Goal: Information Seeking & Learning: Learn about a topic

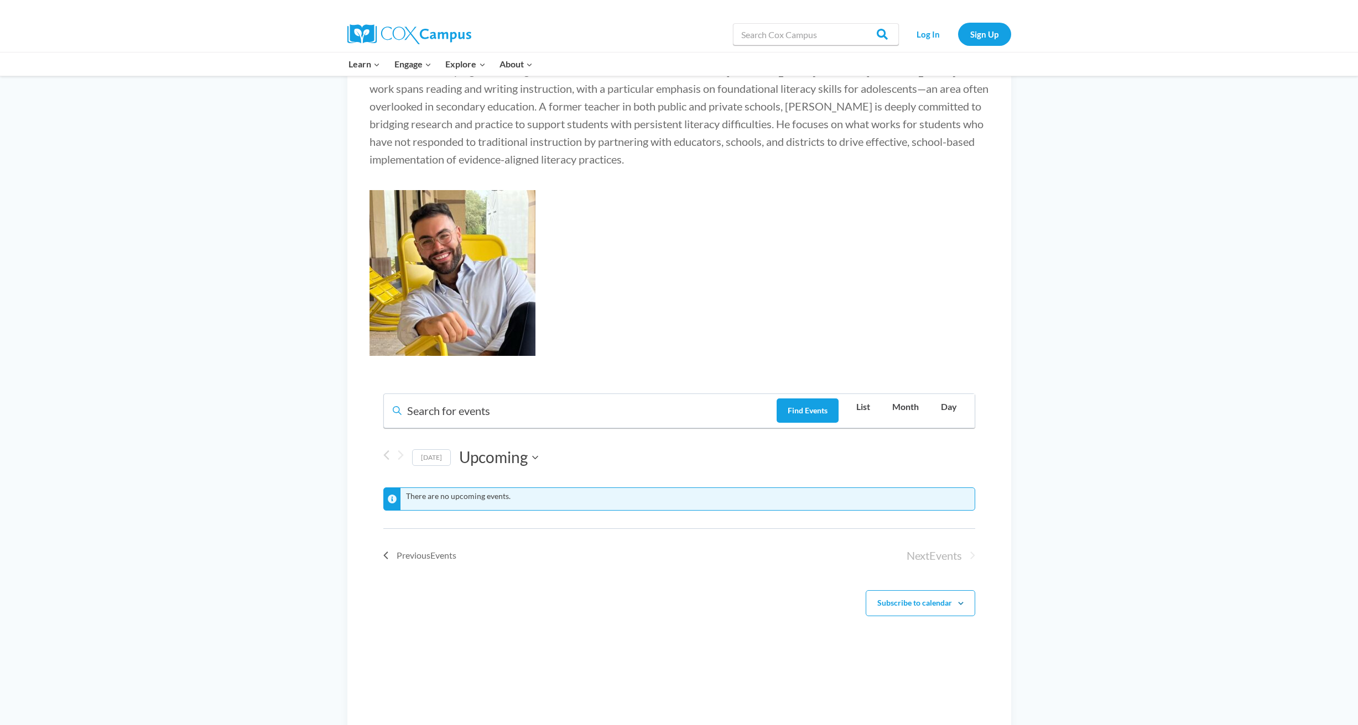
scroll to position [442, 0]
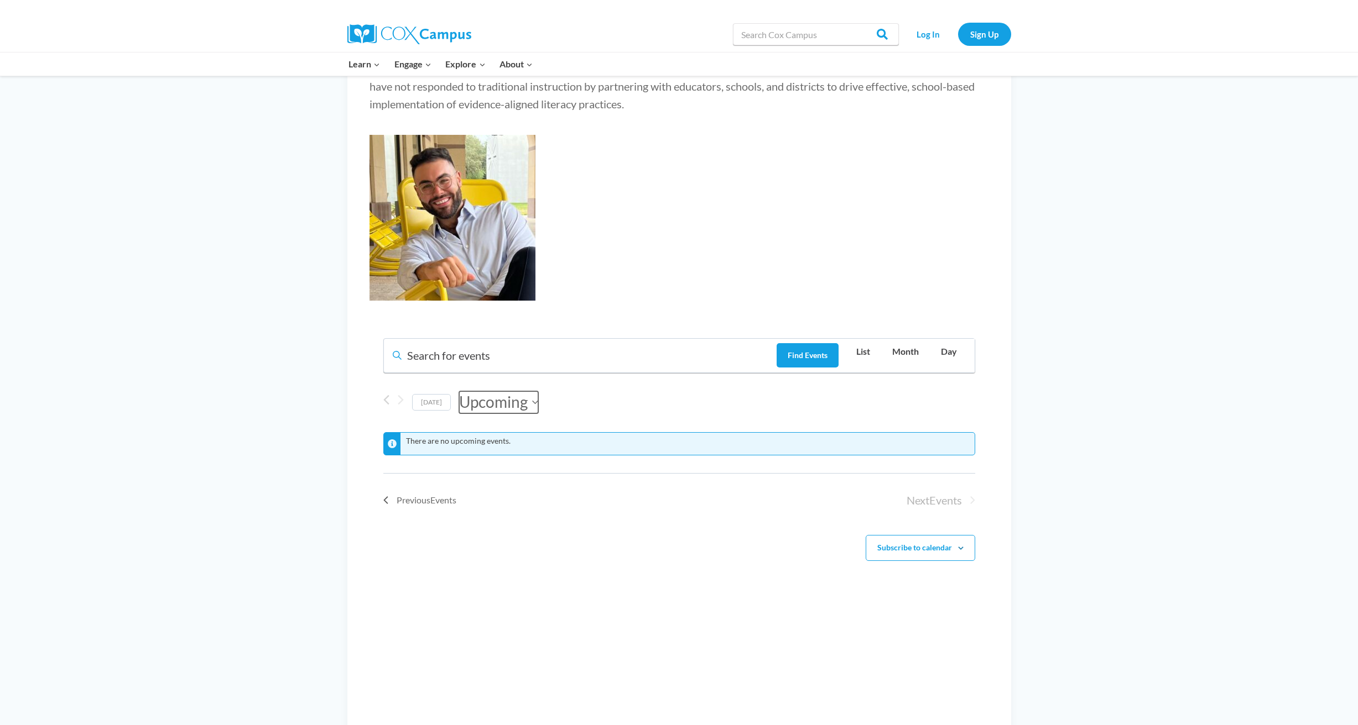
click at [528, 414] on button "Upcoming Upcoming" at bounding box center [498, 403] width 79 height 22
click at [400, 508] on span "Previous Events" at bounding box center [426, 500] width 60 height 14
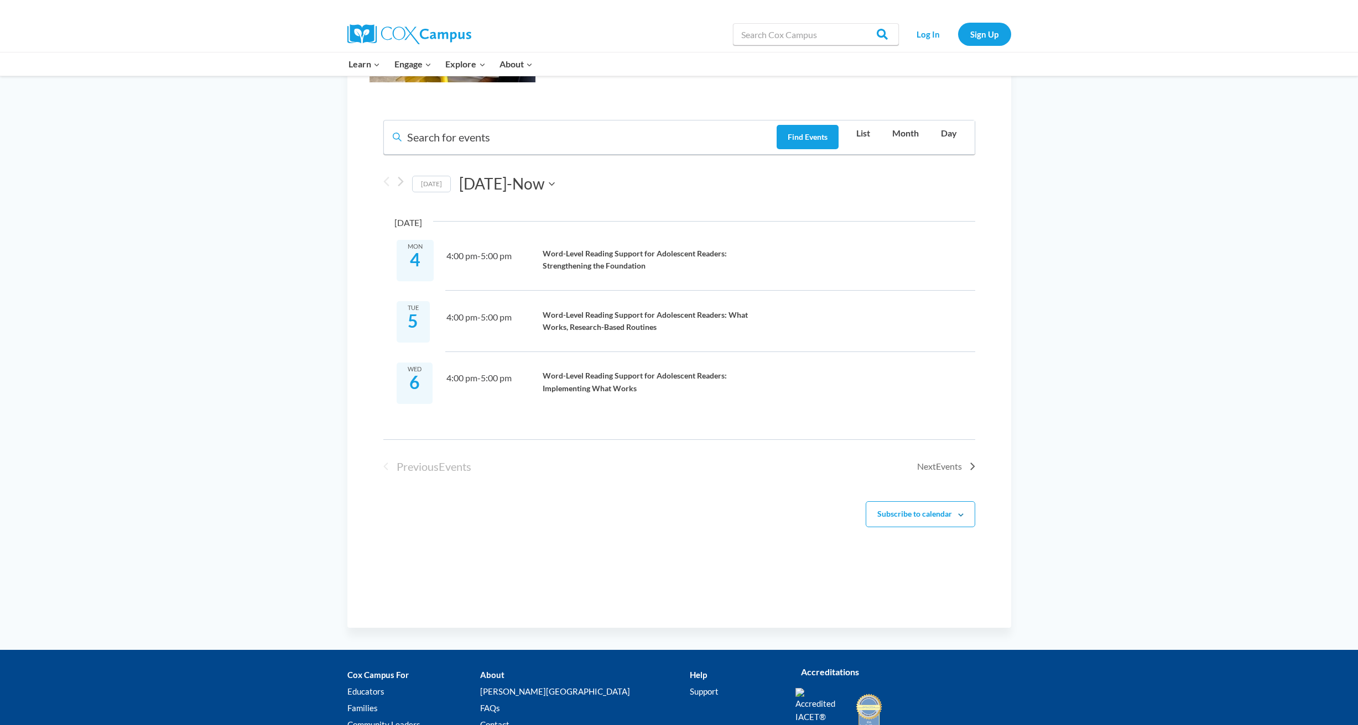
scroll to position [664, 0]
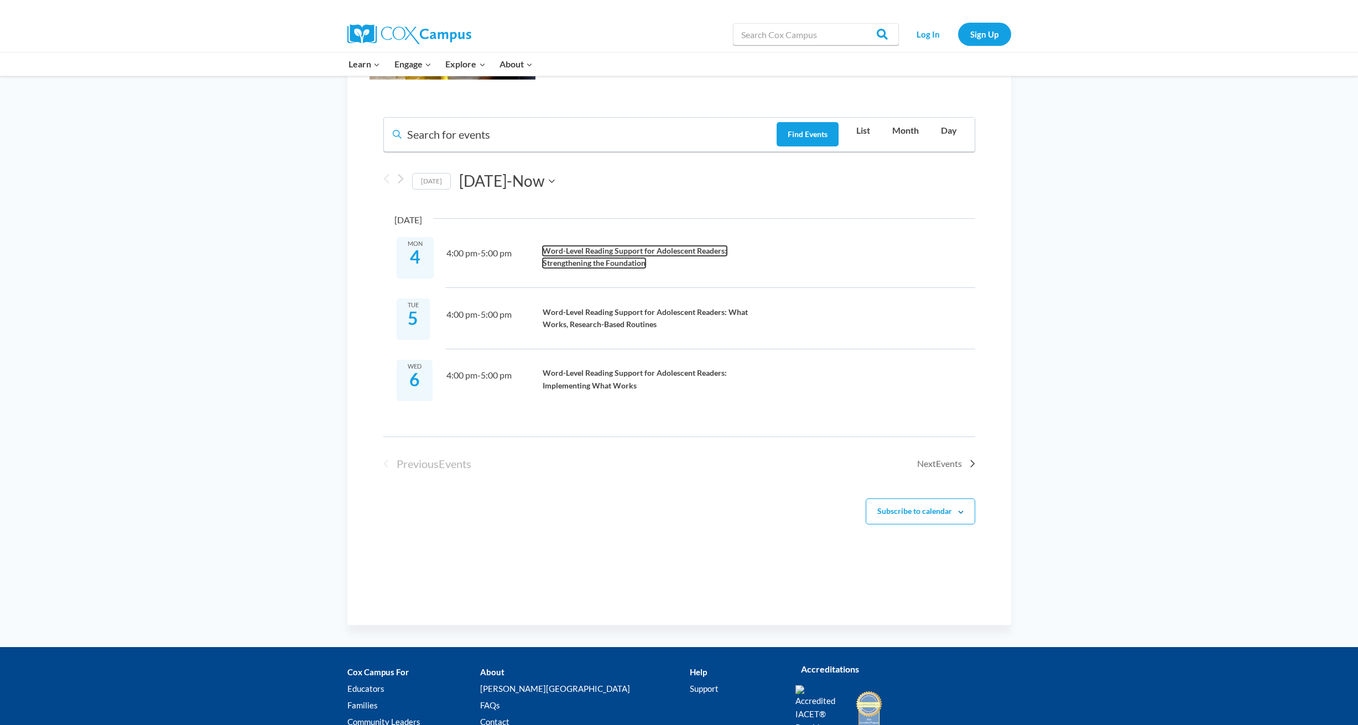
click at [603, 269] on link "Word-Level Reading Support for Adolescent Readers: Strengthening the Foundation" at bounding box center [634, 257] width 184 height 23
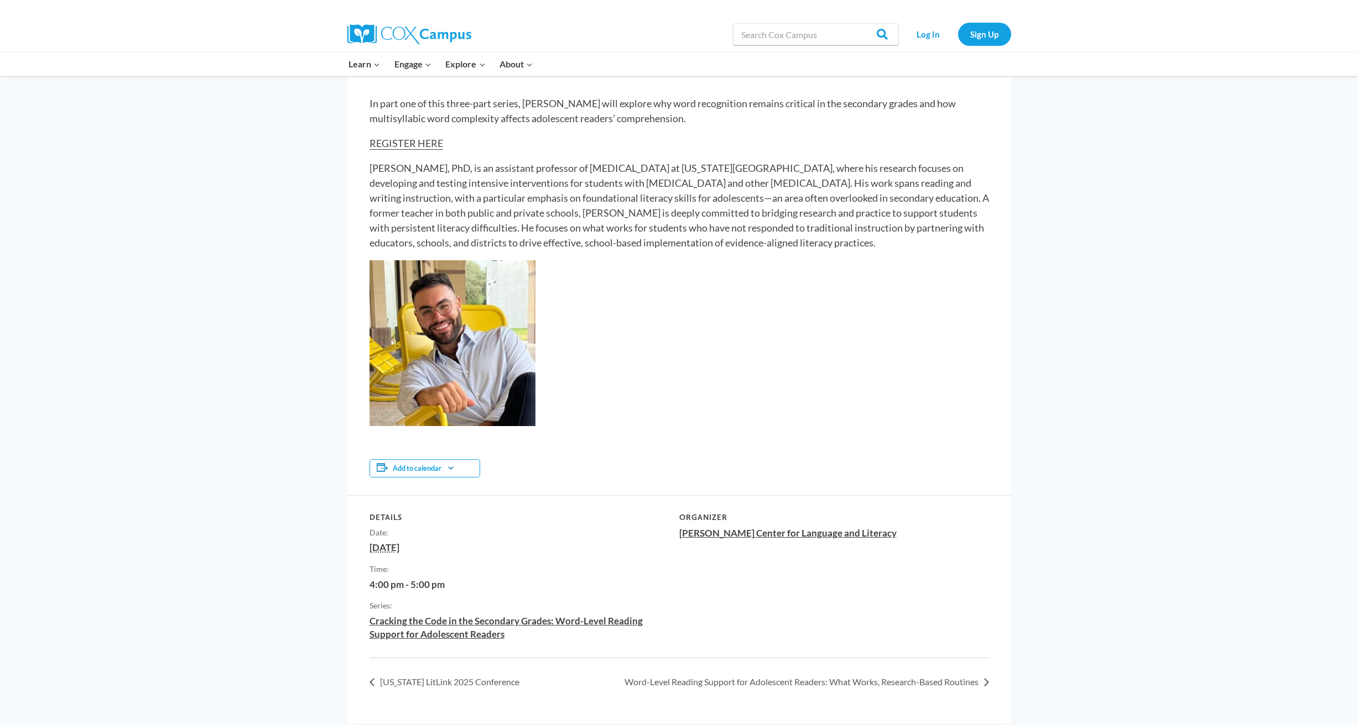
scroll to position [208, 0]
